Goal: Find specific page/section: Find specific page/section

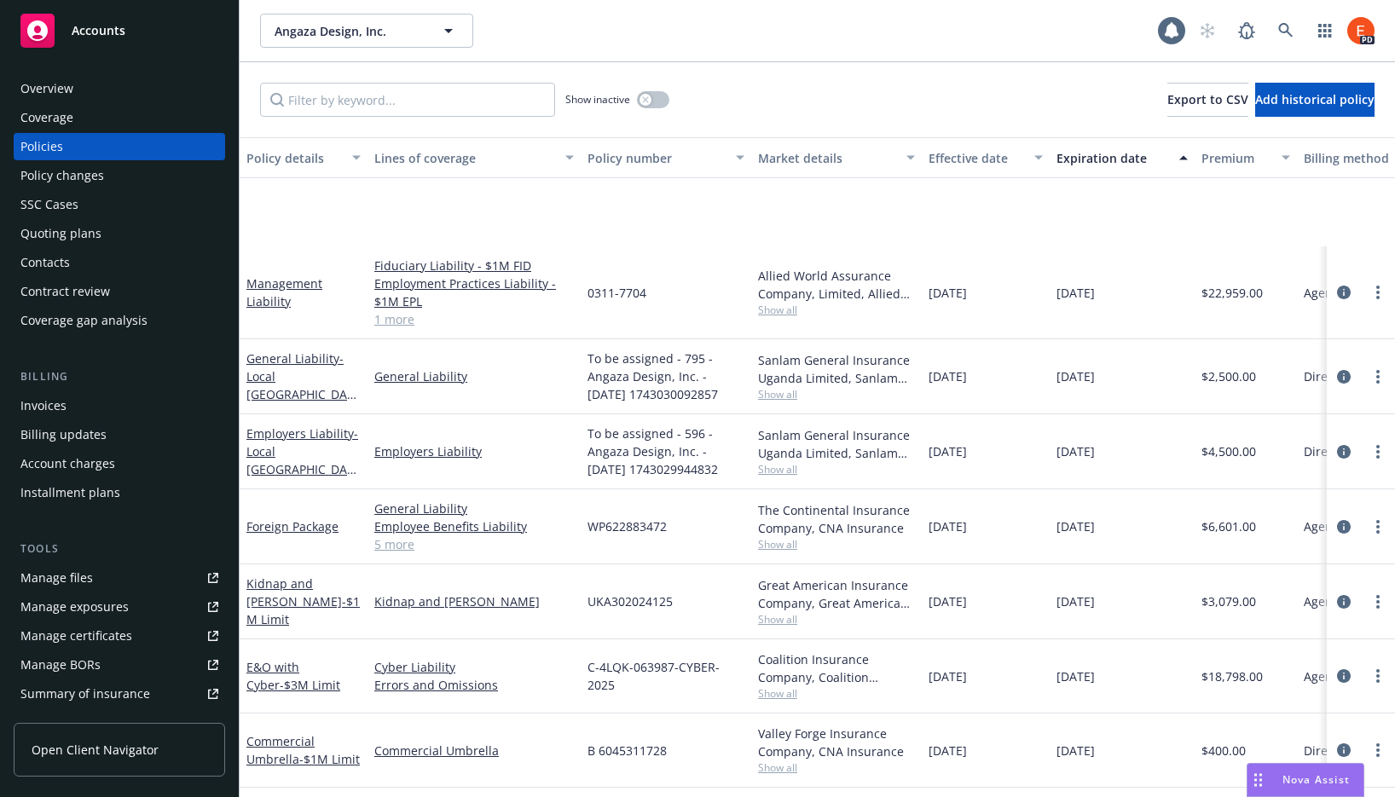
click at [838, 39] on div "Angaza Design, Inc. Angaza Design, Inc." at bounding box center [709, 31] width 898 height 34
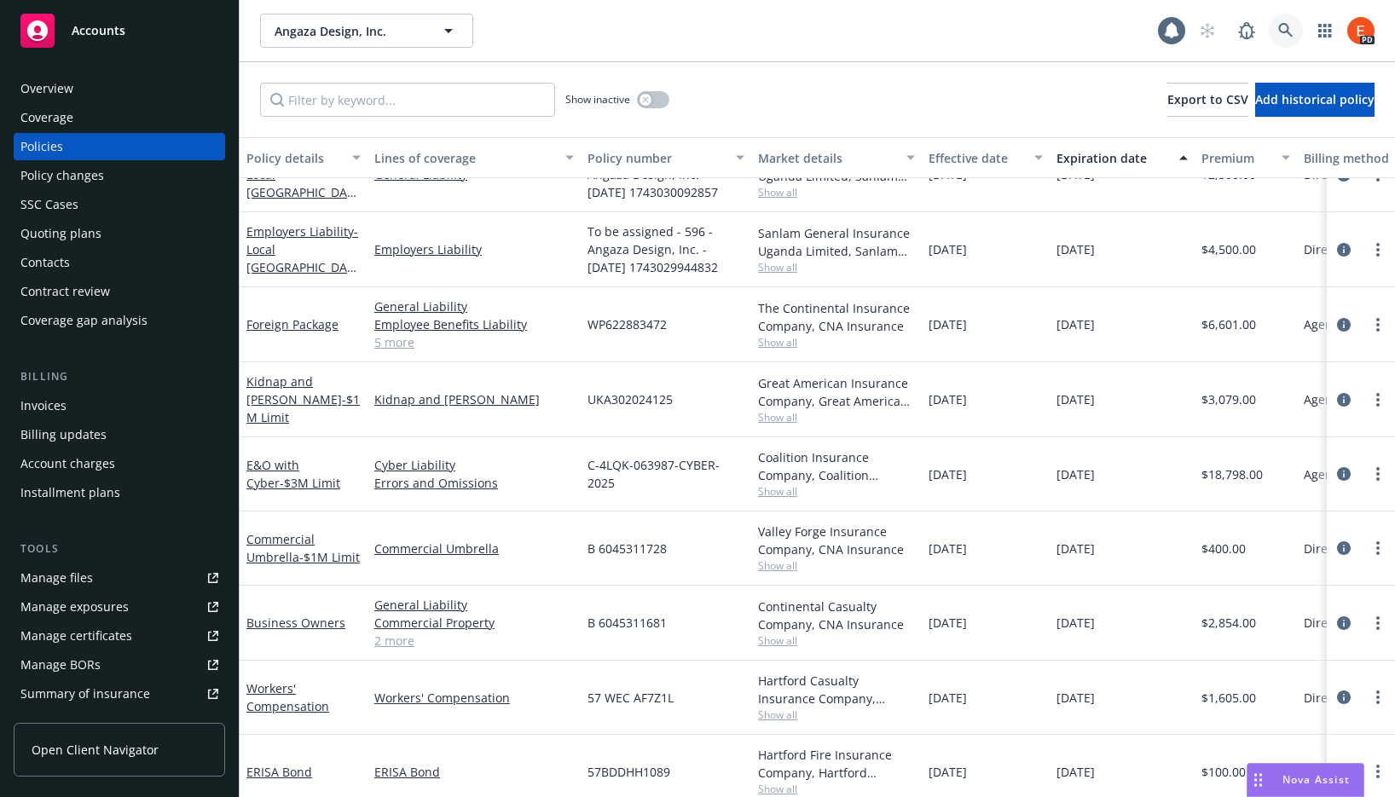
click at [1287, 30] on icon at bounding box center [1285, 30] width 14 height 14
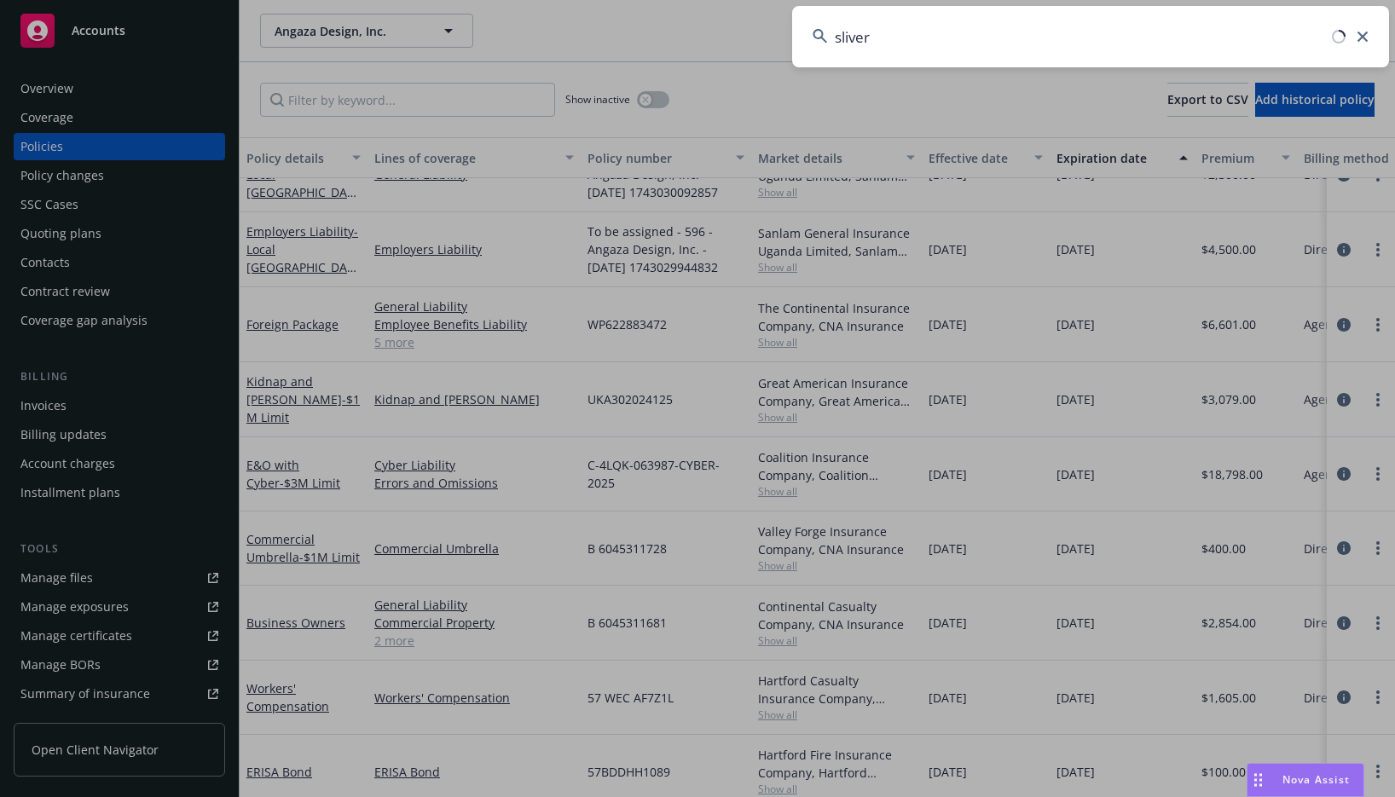
type input "sliver"
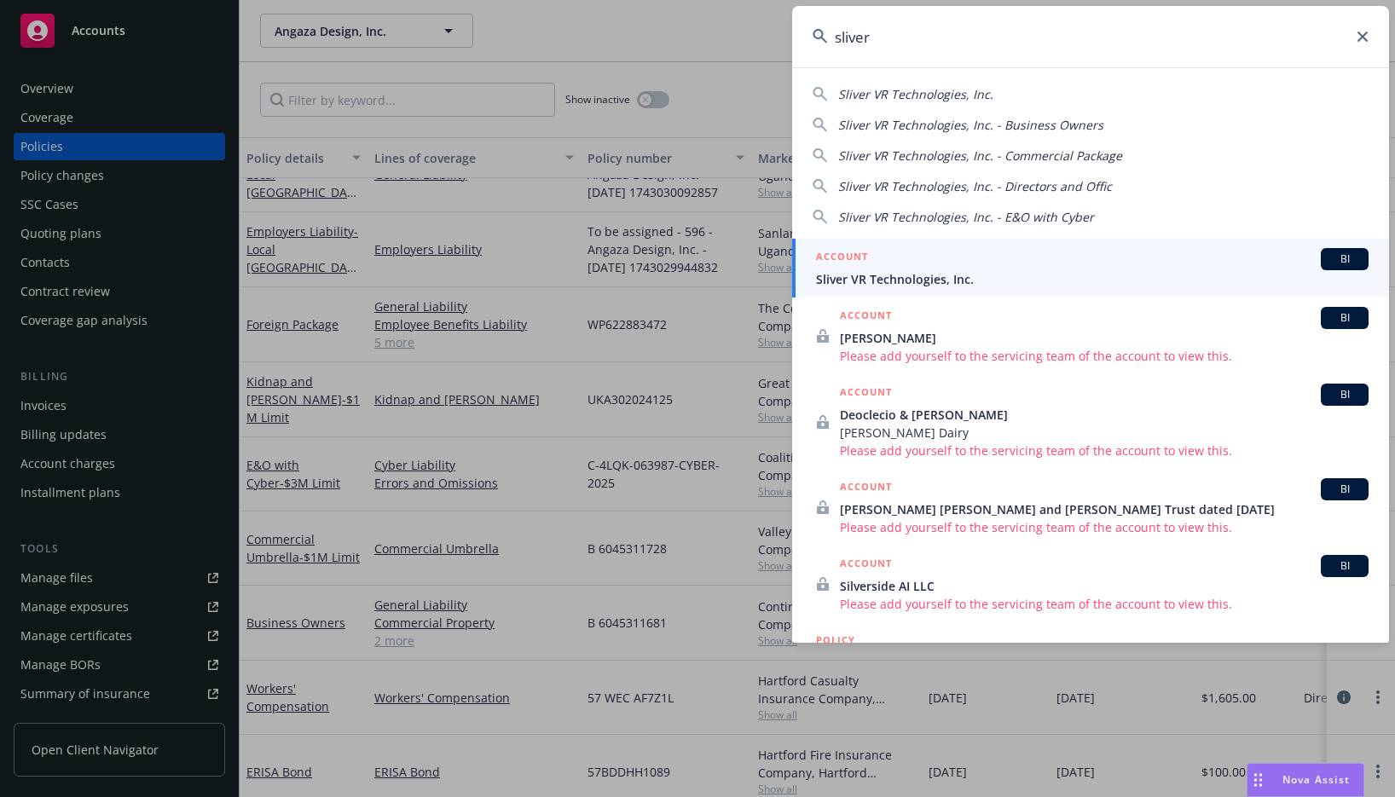
click at [903, 278] on span "Sliver VR Technologies, Inc." at bounding box center [1092, 279] width 552 height 18
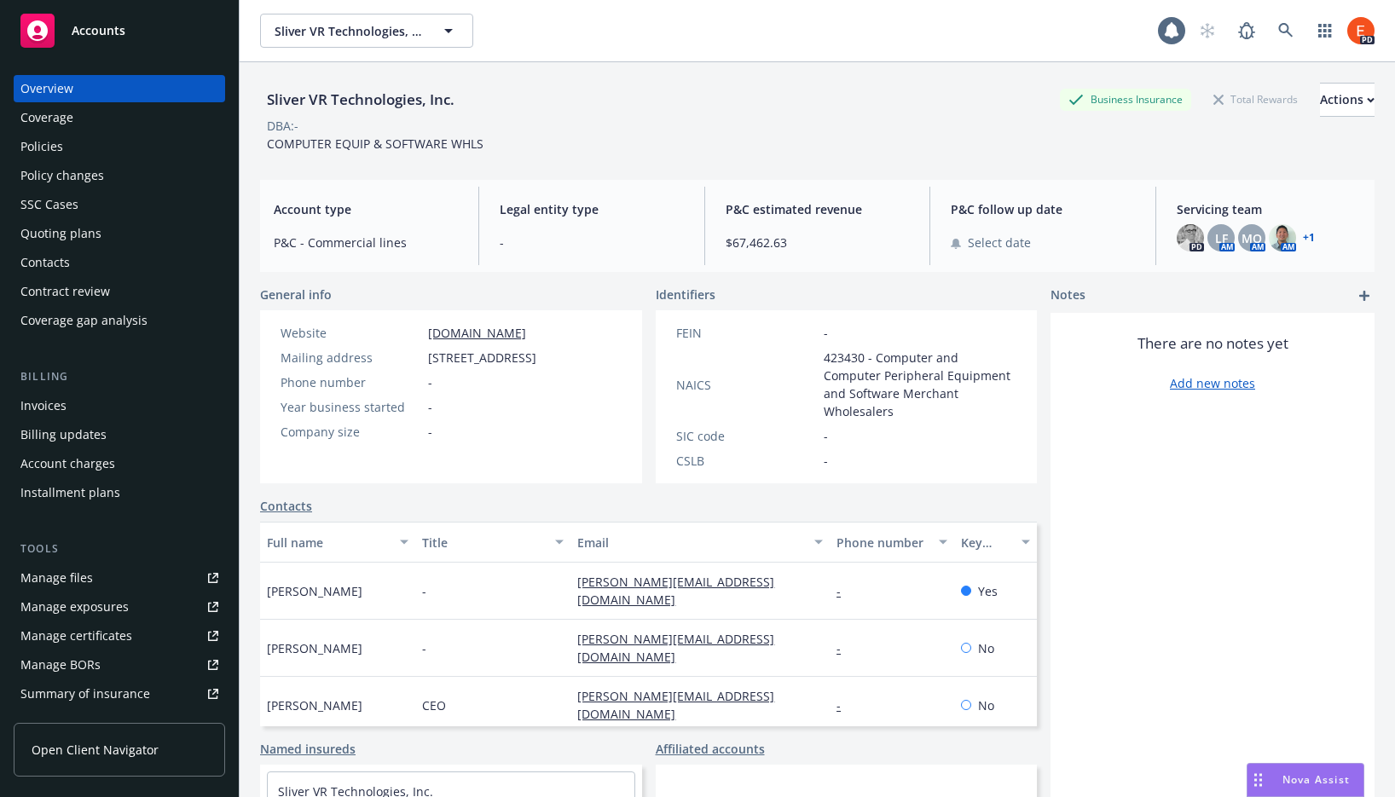
click at [43, 149] on div "Policies" at bounding box center [41, 146] width 43 height 27
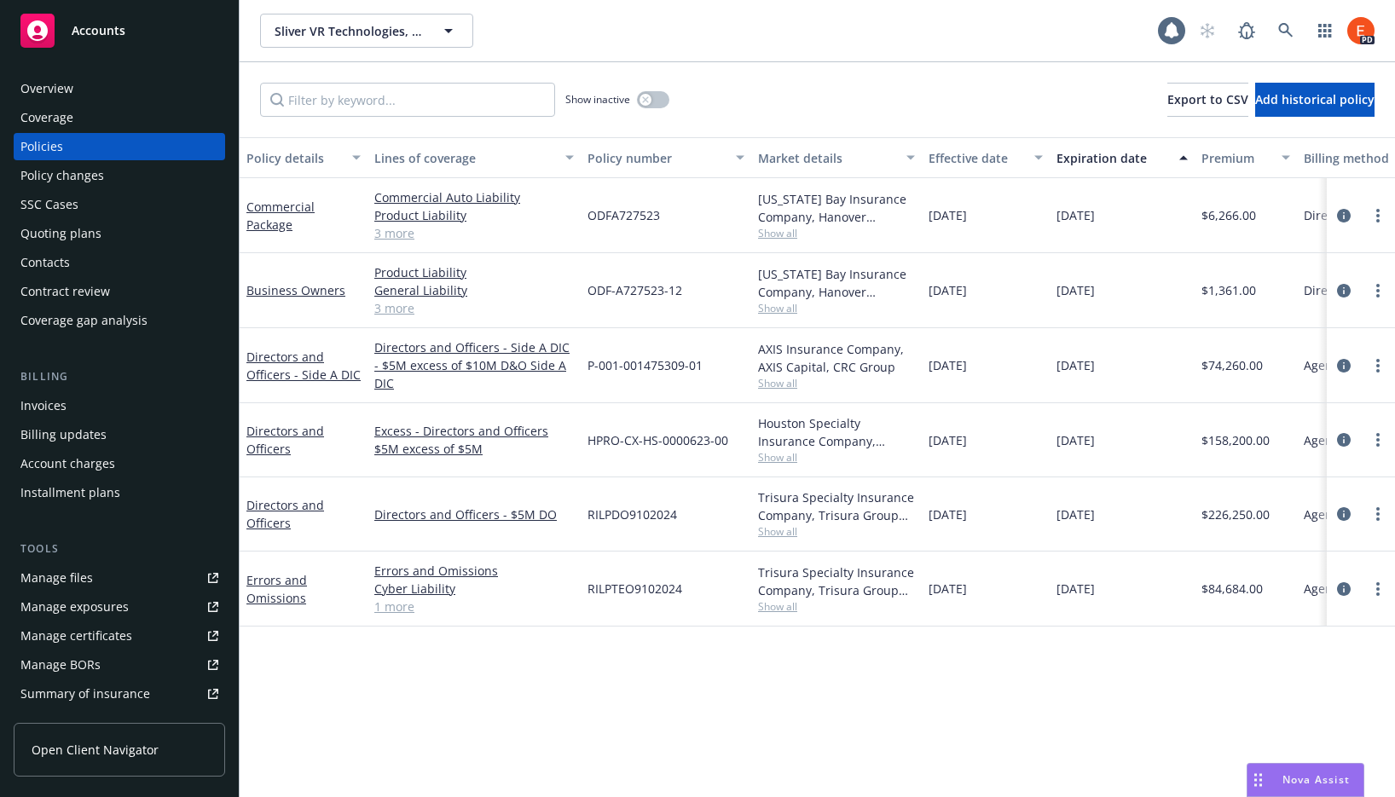
click at [44, 116] on div "Coverage" at bounding box center [46, 117] width 53 height 27
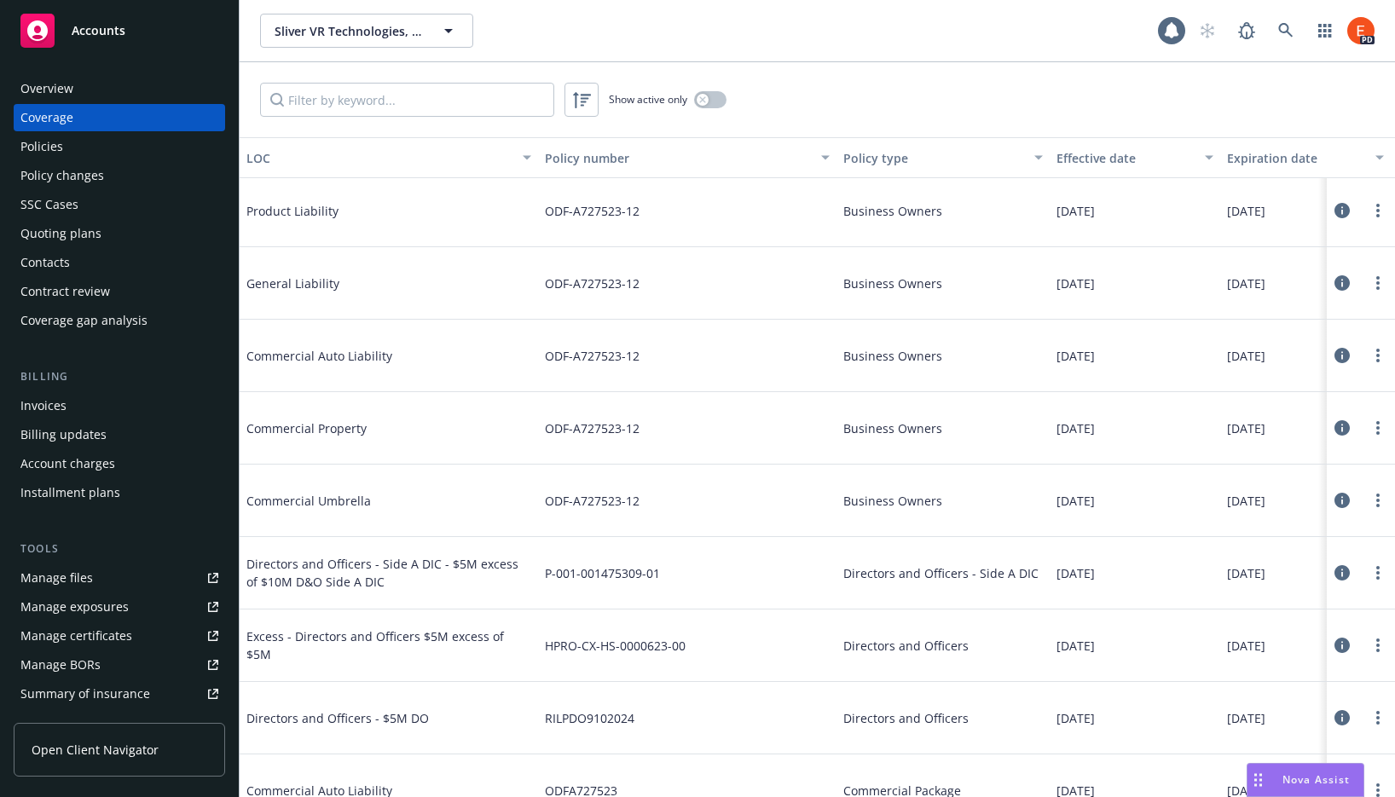
scroll to position [7, 0]
click at [84, 93] on div "Overview" at bounding box center [119, 88] width 198 height 27
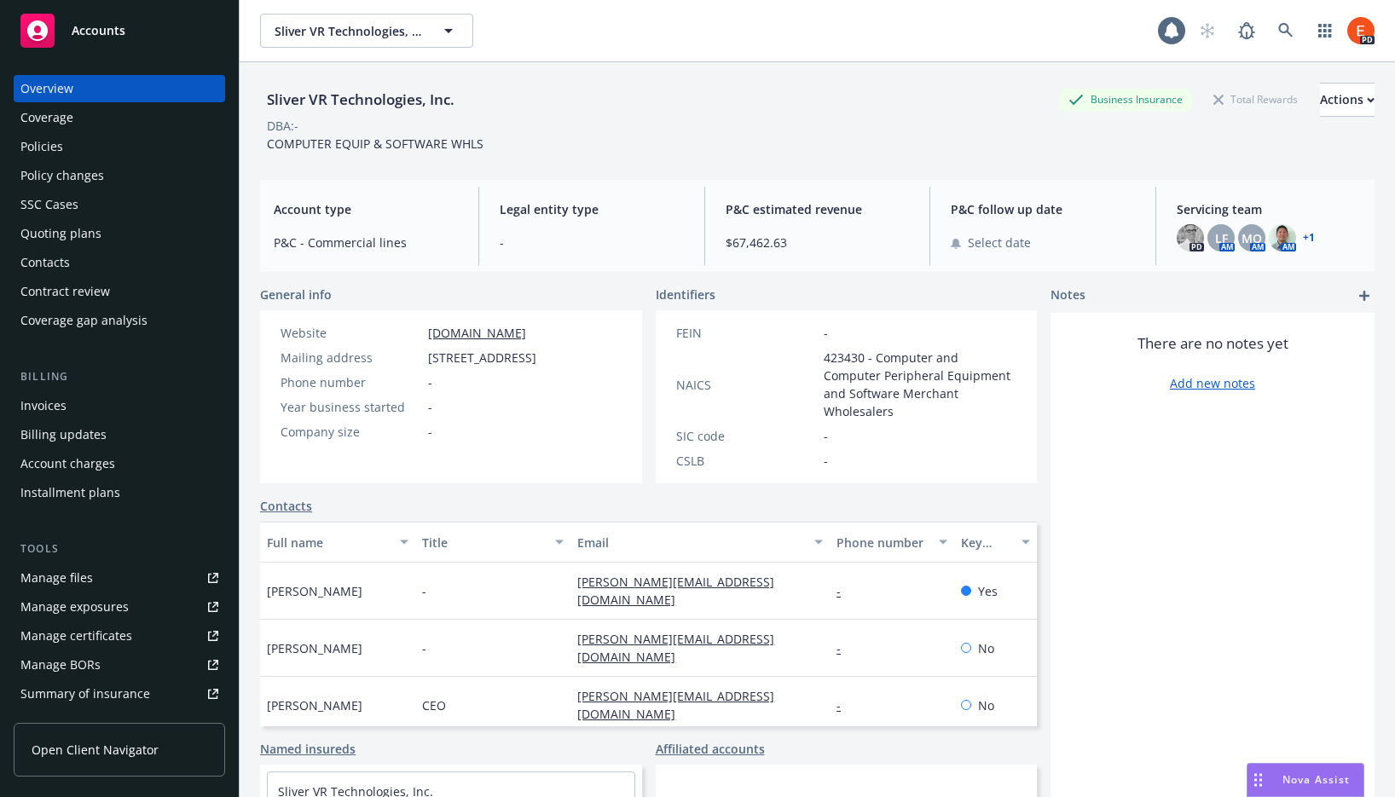
click at [1303, 240] on link "+ 1" at bounding box center [1309, 238] width 12 height 10
